Goal: Navigation & Orientation: Find specific page/section

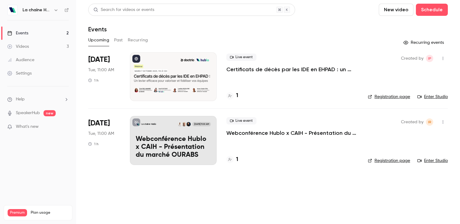
click at [53, 12] on button "button" at bounding box center [55, 9] width 7 height 7
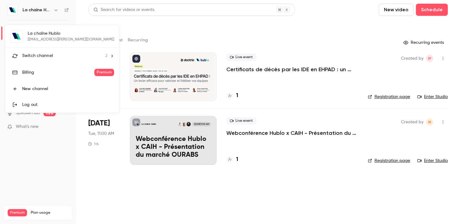
click at [53, 55] on div "Switch channel 2" at bounding box center [64, 56] width 85 height 6
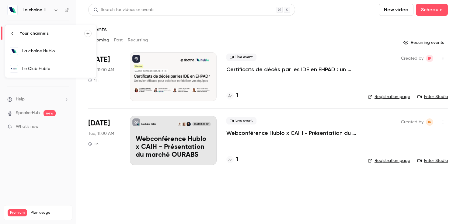
click at [52, 68] on div "Le Club Hublo" at bounding box center [56, 69] width 69 height 6
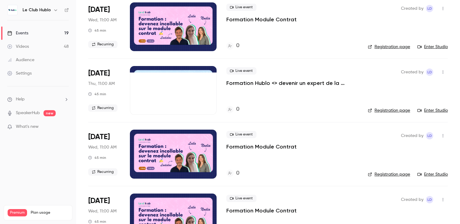
scroll to position [1035, 0]
